Goal: Find contact information: Find contact information

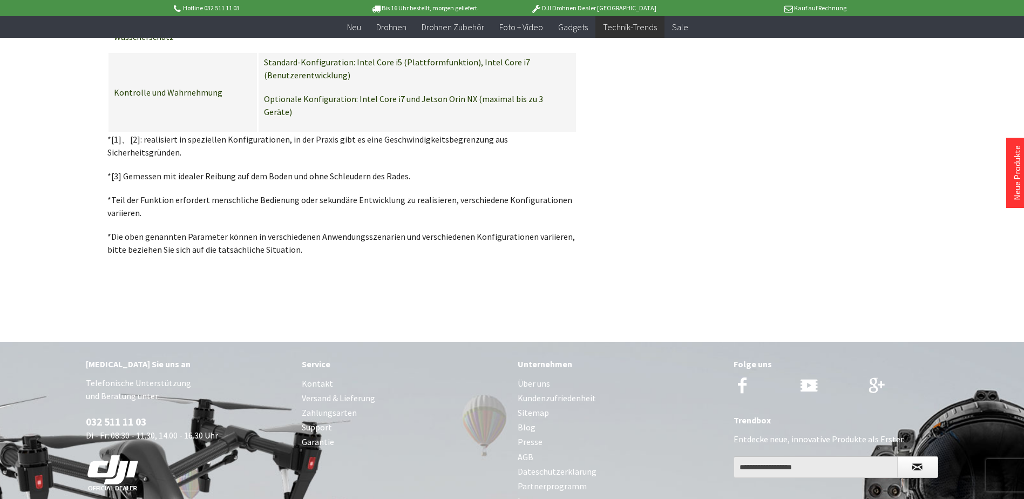
scroll to position [2605, 0]
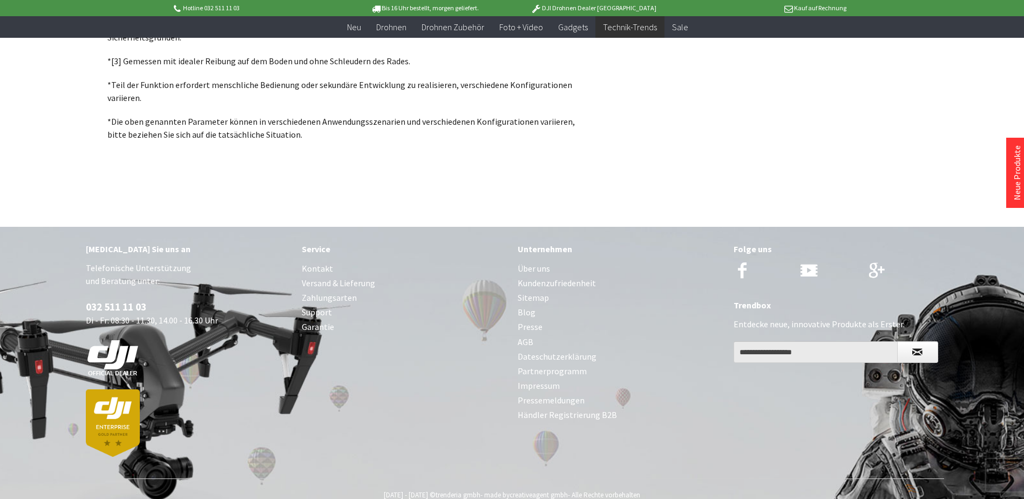
click at [530, 261] on link "Über uns" at bounding box center [620, 268] width 205 height 15
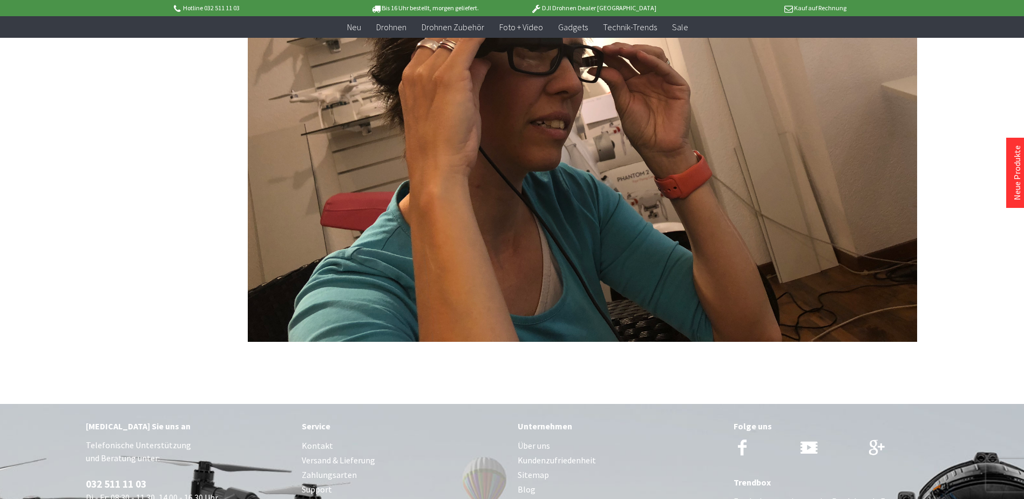
scroll to position [2524, 0]
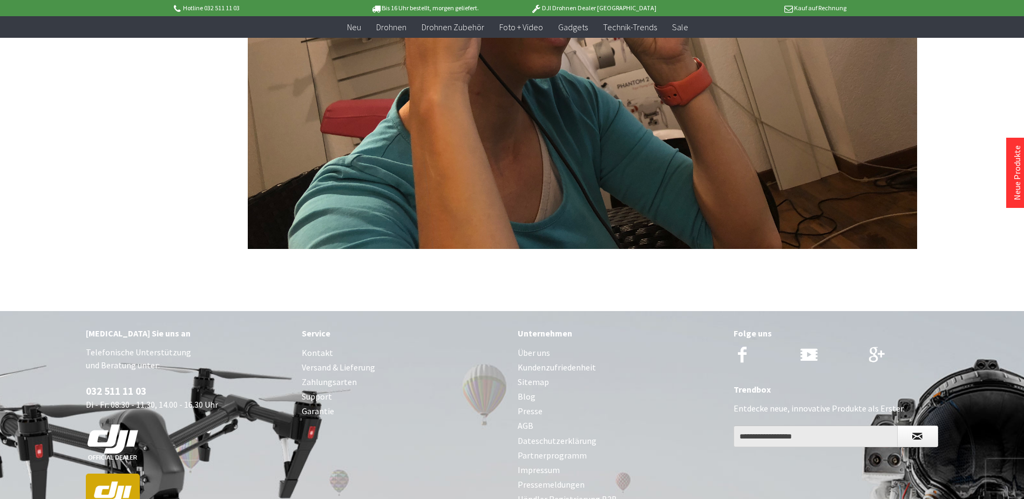
click at [549, 463] on link "Impressum" at bounding box center [620, 470] width 205 height 15
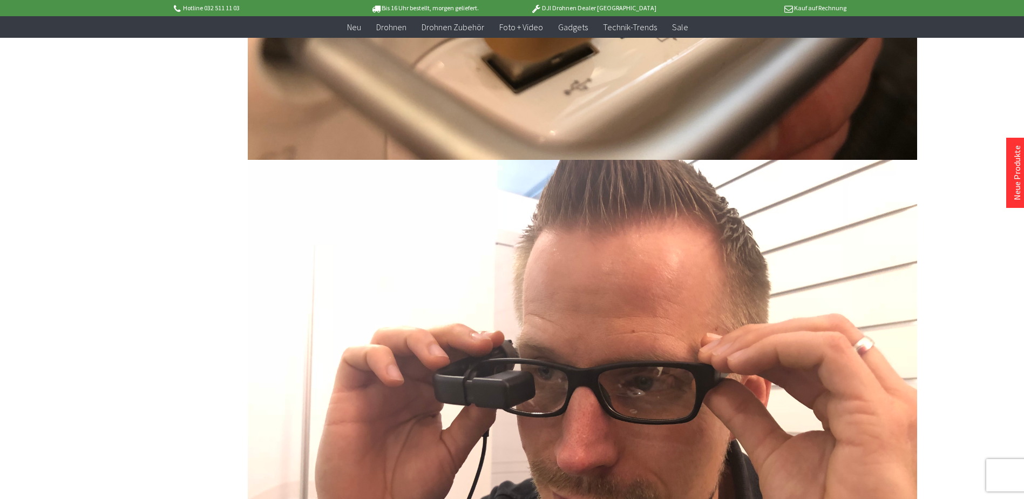
scroll to position [1606, 0]
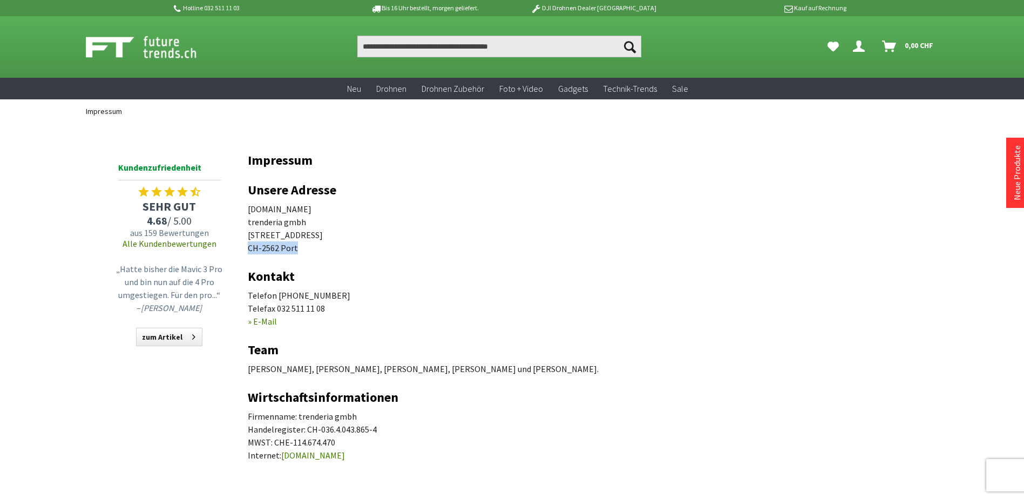
drag, startPoint x: 302, startPoint y: 250, endPoint x: 240, endPoint y: 250, distance: 61.5
click at [240, 250] on div "Menü schließen Kategorien Neu Drohnen Drohnen Zubehör Foto + Video Gadgets Tech…" at bounding box center [512, 311] width 864 height 376
copy p "CH-2562 Port"
